Goal: Information Seeking & Learning: Learn about a topic

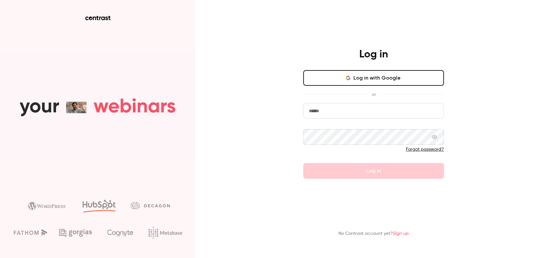
click at [403, 83] on button "Log in with Google" at bounding box center [373, 78] width 141 height 16
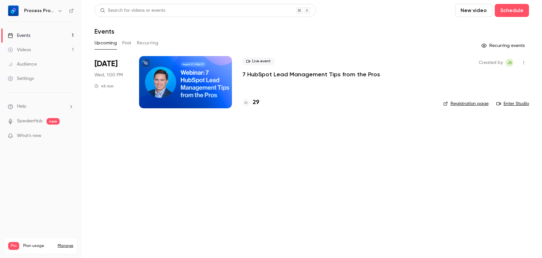
click at [294, 75] on p "7 HubSpot Lead Management Tips from the Pros" at bounding box center [311, 74] width 138 height 8
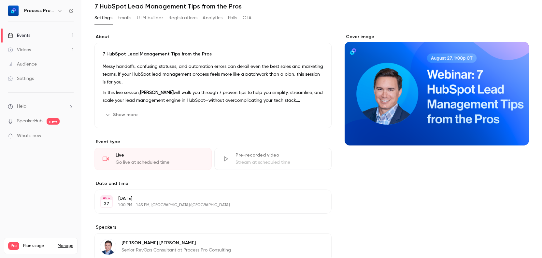
scroll to position [31, 0]
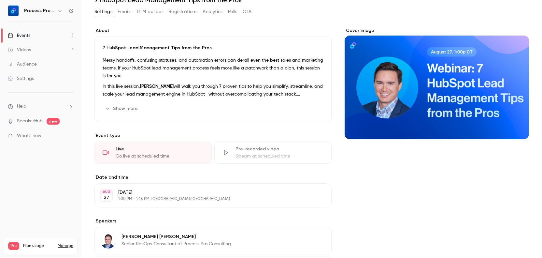
click at [28, 137] on span "What's new" at bounding box center [29, 135] width 24 height 7
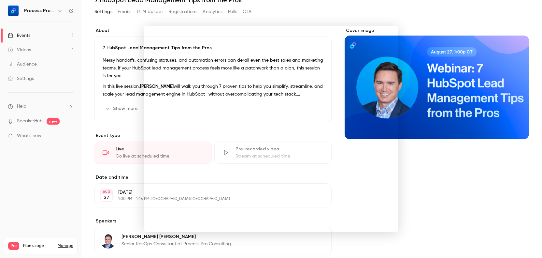
click at [342, 12] on div at bounding box center [271, 129] width 542 height 258
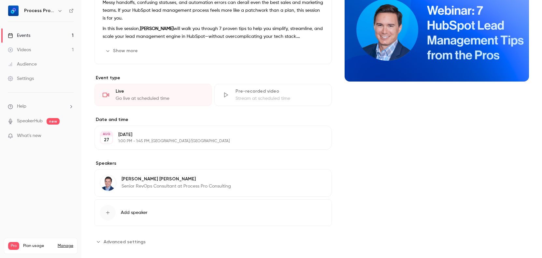
scroll to position [97, 0]
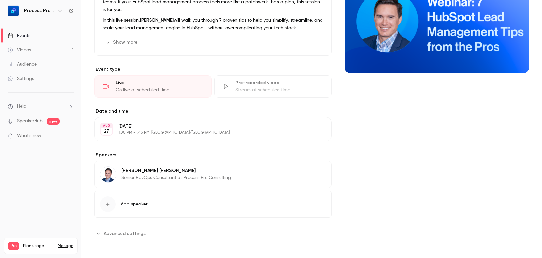
click at [33, 120] on link "SpeakerHub" at bounding box center [30, 121] width 26 height 7
click at [404, 113] on div "Cover image" at bounding box center [437, 99] width 184 height 277
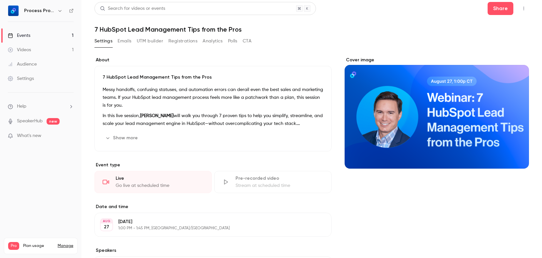
scroll to position [0, 0]
